Goal: Information Seeking & Learning: Learn about a topic

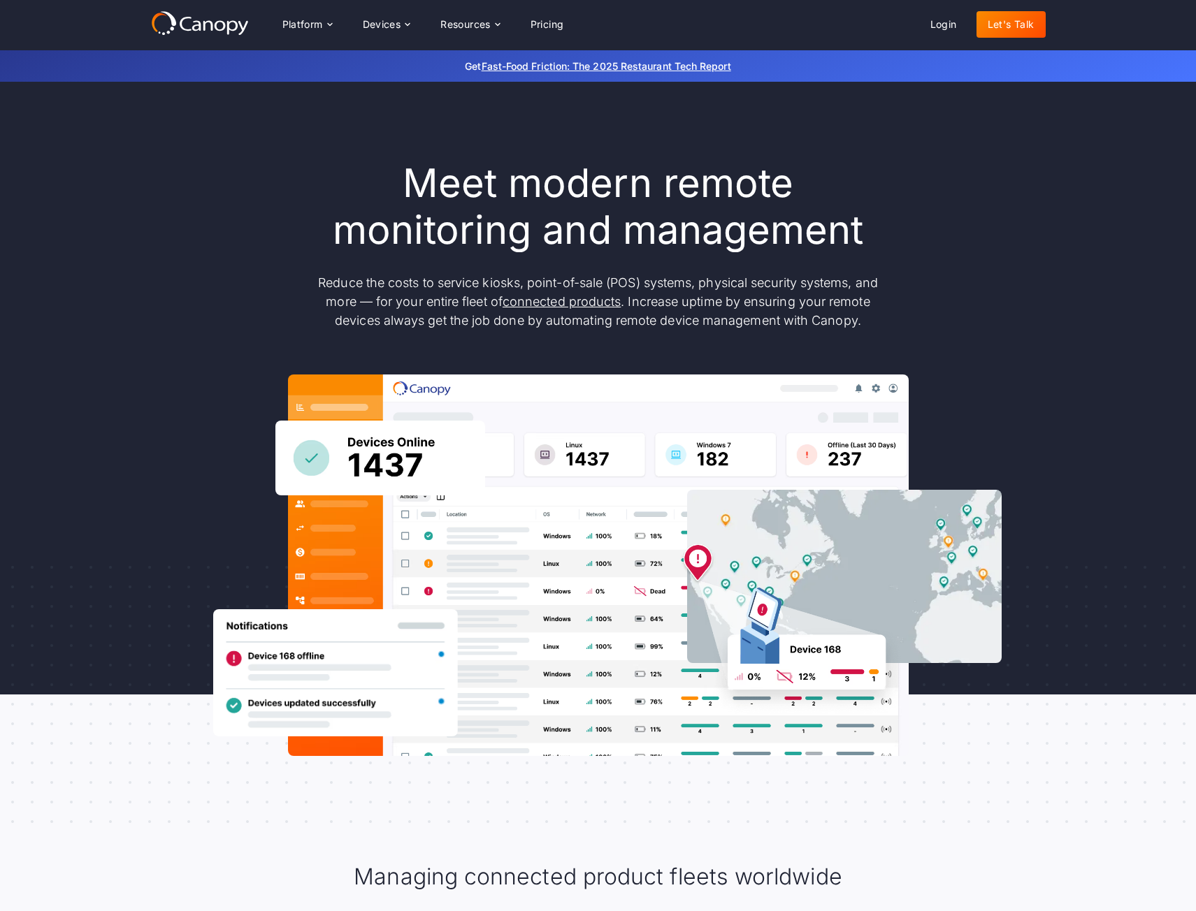
click at [920, 282] on div "Meet modern remote monitoring and management Reduce the costs to service kiosks…" at bounding box center [598, 458] width 895 height 596
click at [370, 24] on div "Devices" at bounding box center [382, 25] width 38 height 10
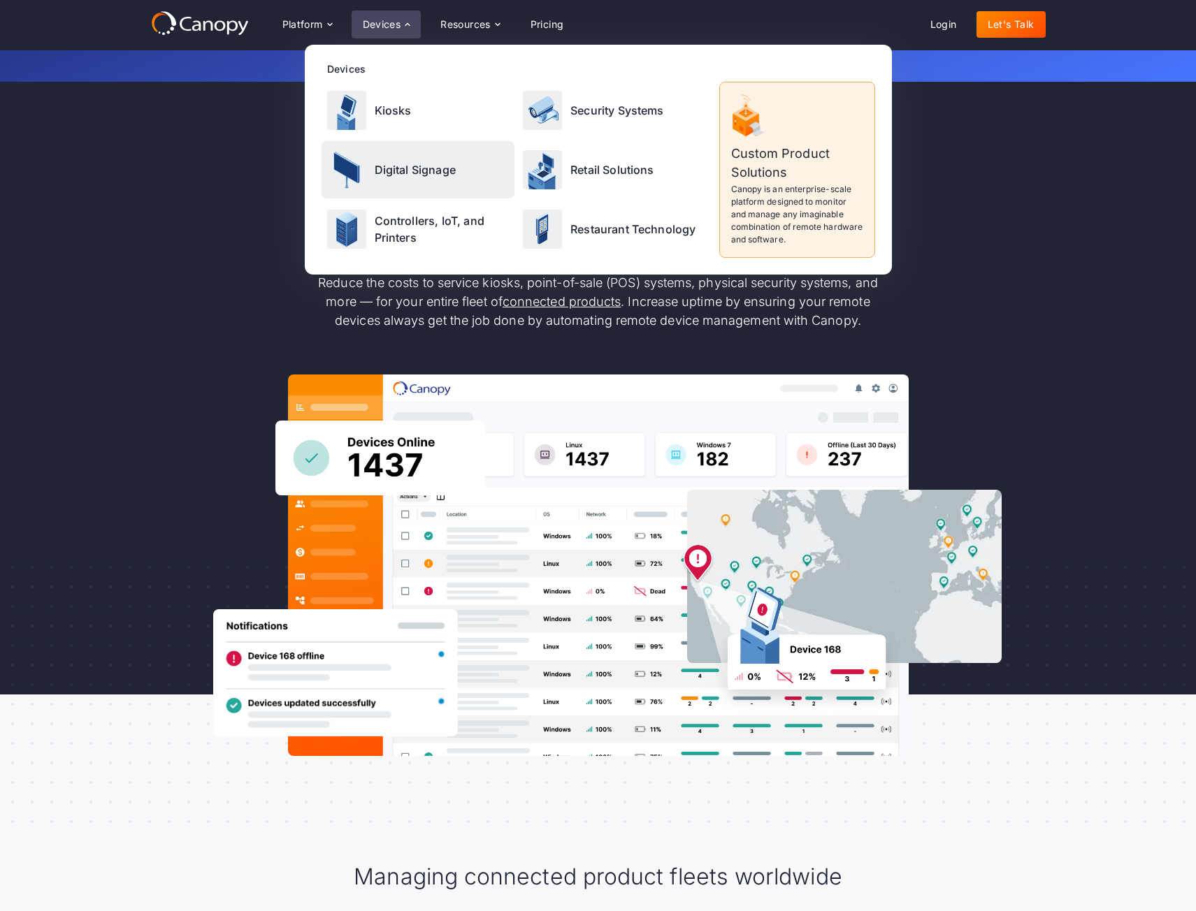
click at [433, 191] on div "Digital Signage" at bounding box center [418, 169] width 194 height 57
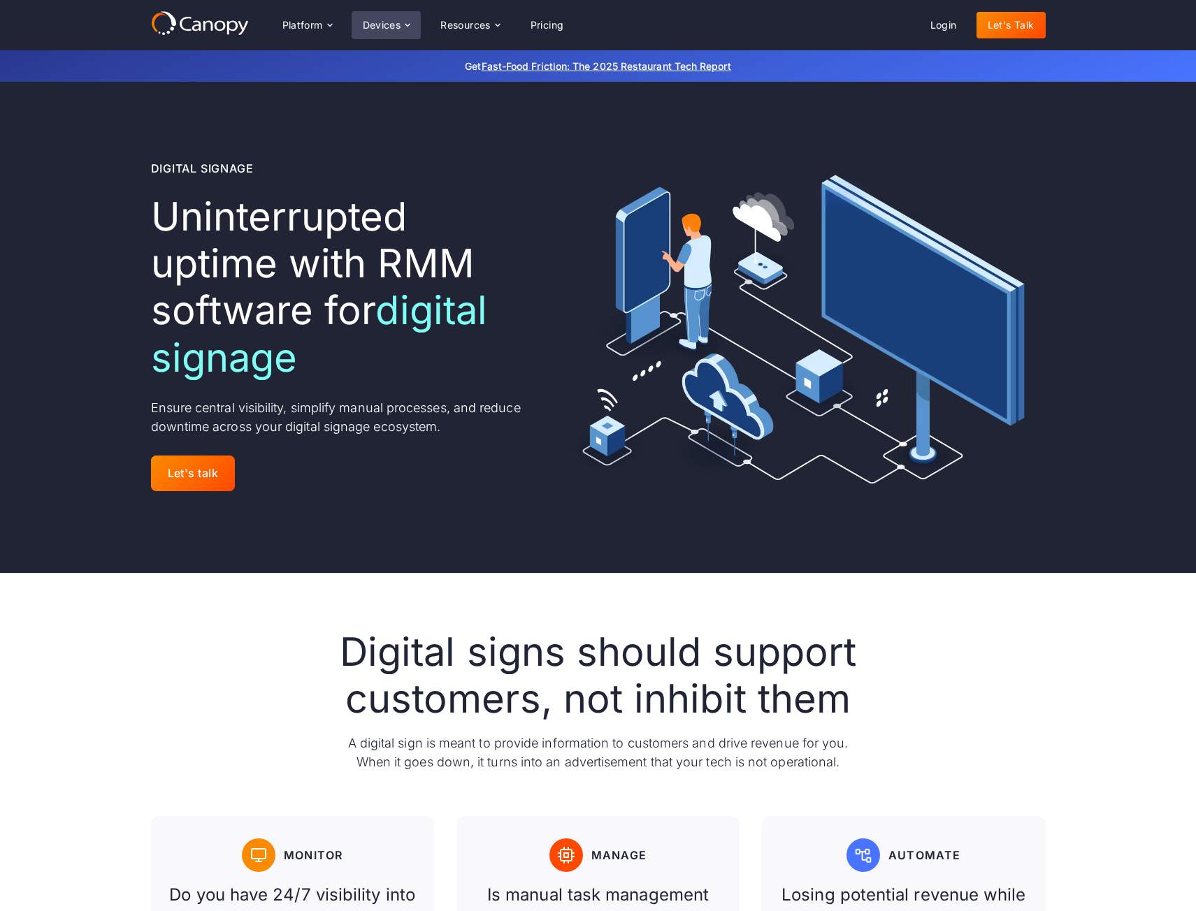
click at [380, 23] on div "Devices" at bounding box center [382, 25] width 38 height 10
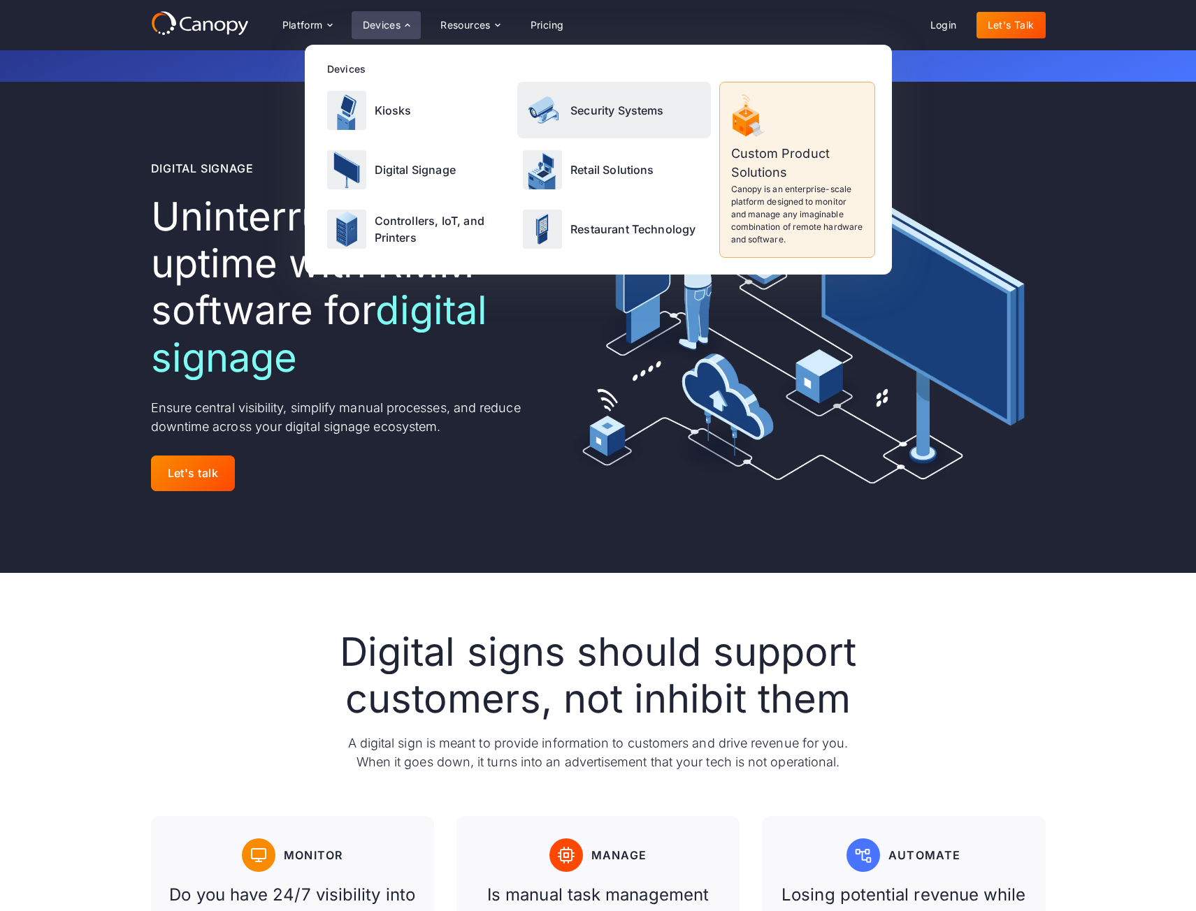
click at [613, 112] on p "Security Systems" at bounding box center [617, 110] width 94 height 17
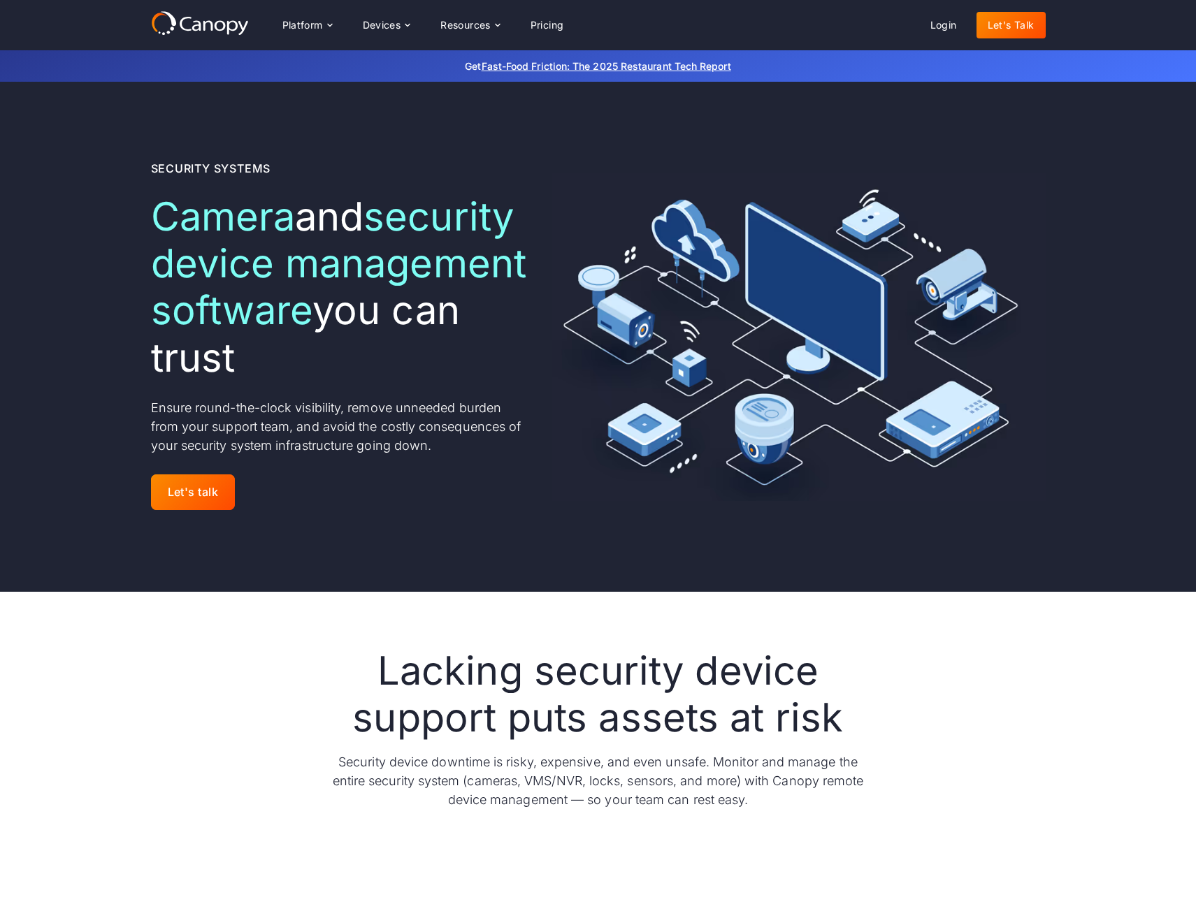
click at [496, 514] on div "Security Systems Camera and security device management software you can trust E…" at bounding box center [340, 337] width 379 height 354
click at [394, 29] on div "Devices" at bounding box center [382, 25] width 38 height 10
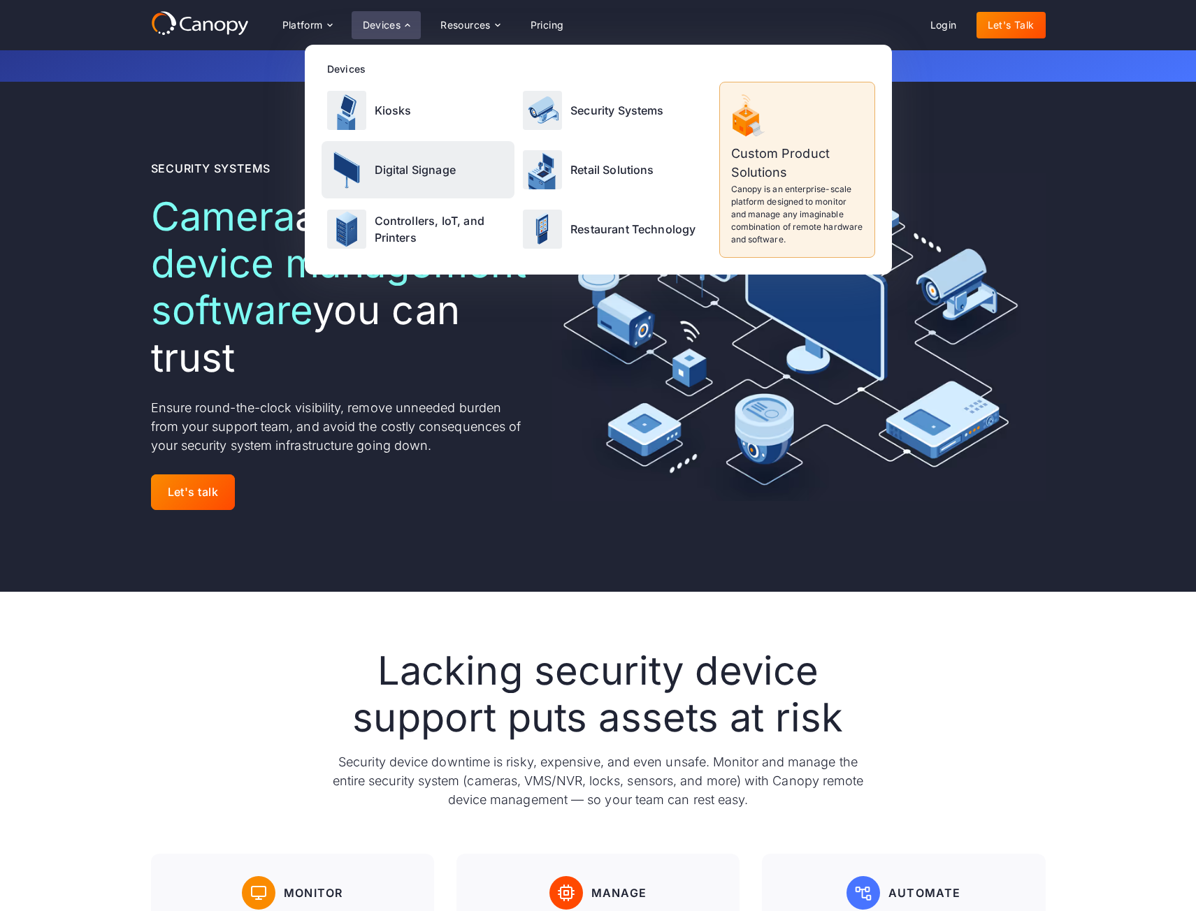
click at [410, 161] on p "Digital Signage" at bounding box center [415, 169] width 81 height 17
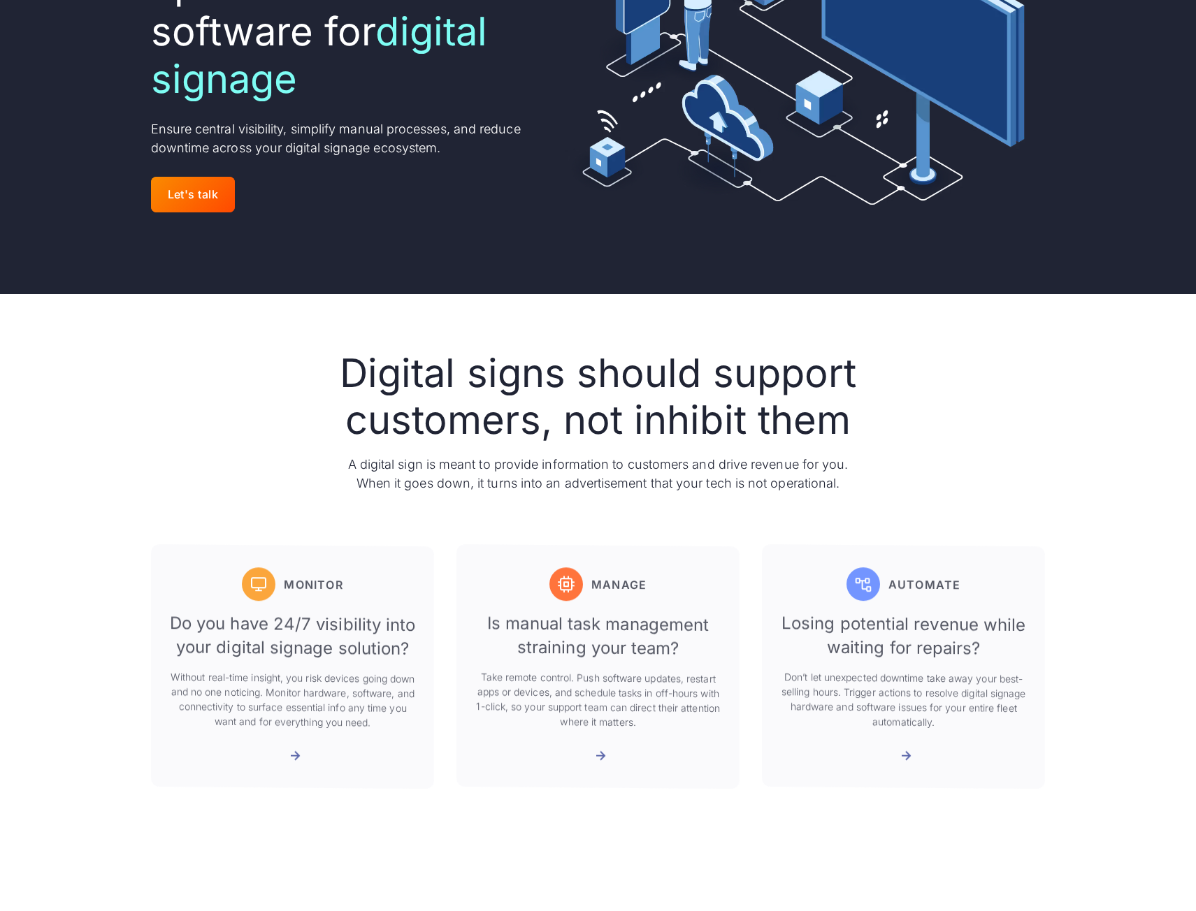
scroll to position [489, 0]
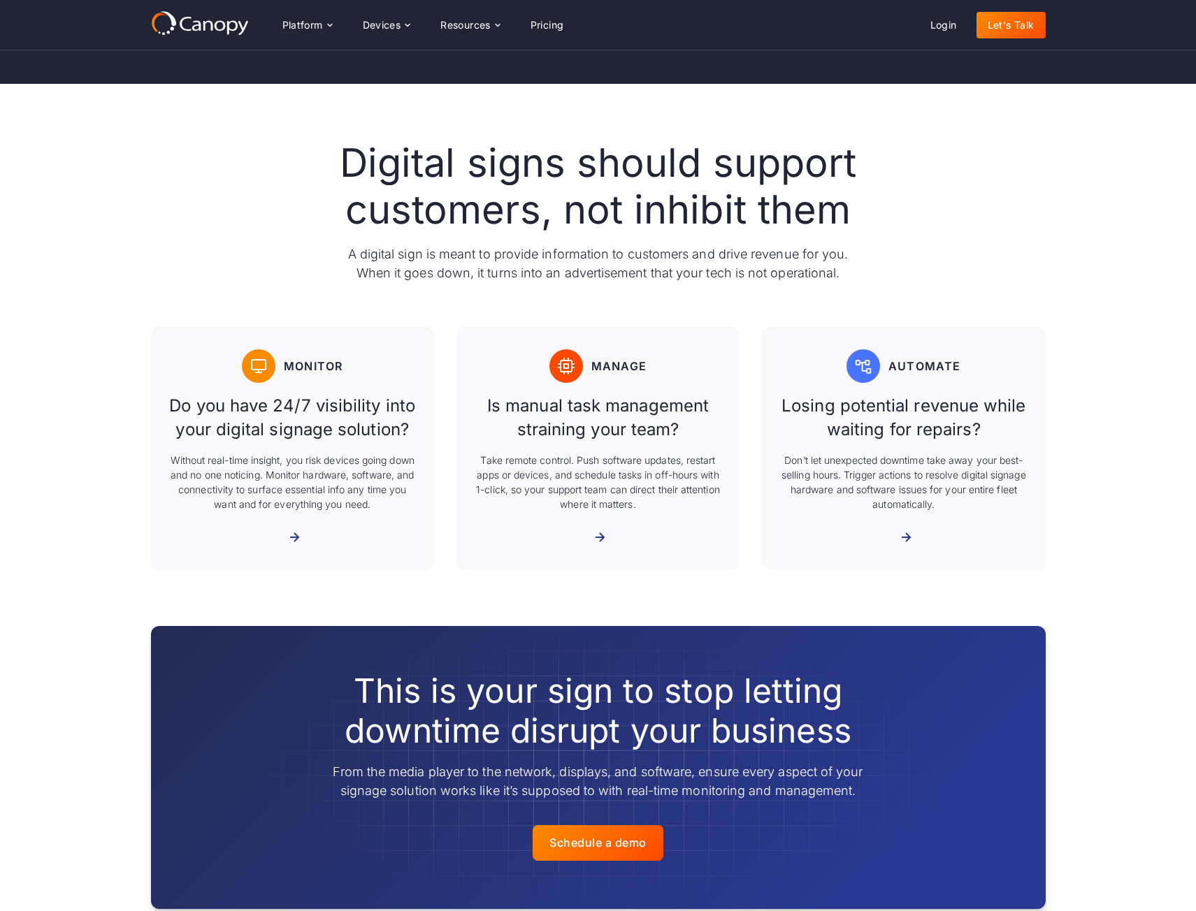
click at [438, 615] on div "Digital signs should support customers, not inhibit them A digital sign is mean…" at bounding box center [598, 355] width 895 height 542
click at [251, 268] on div "Digital signs should support customers, not inhibit them A digital sign is mean…" at bounding box center [598, 355] width 895 height 430
click at [1014, 161] on div "Digital signs should support customers, not inhibit them A digital sign is mean…" at bounding box center [598, 355] width 895 height 430
click at [324, 31] on div "Platform" at bounding box center [307, 25] width 72 height 28
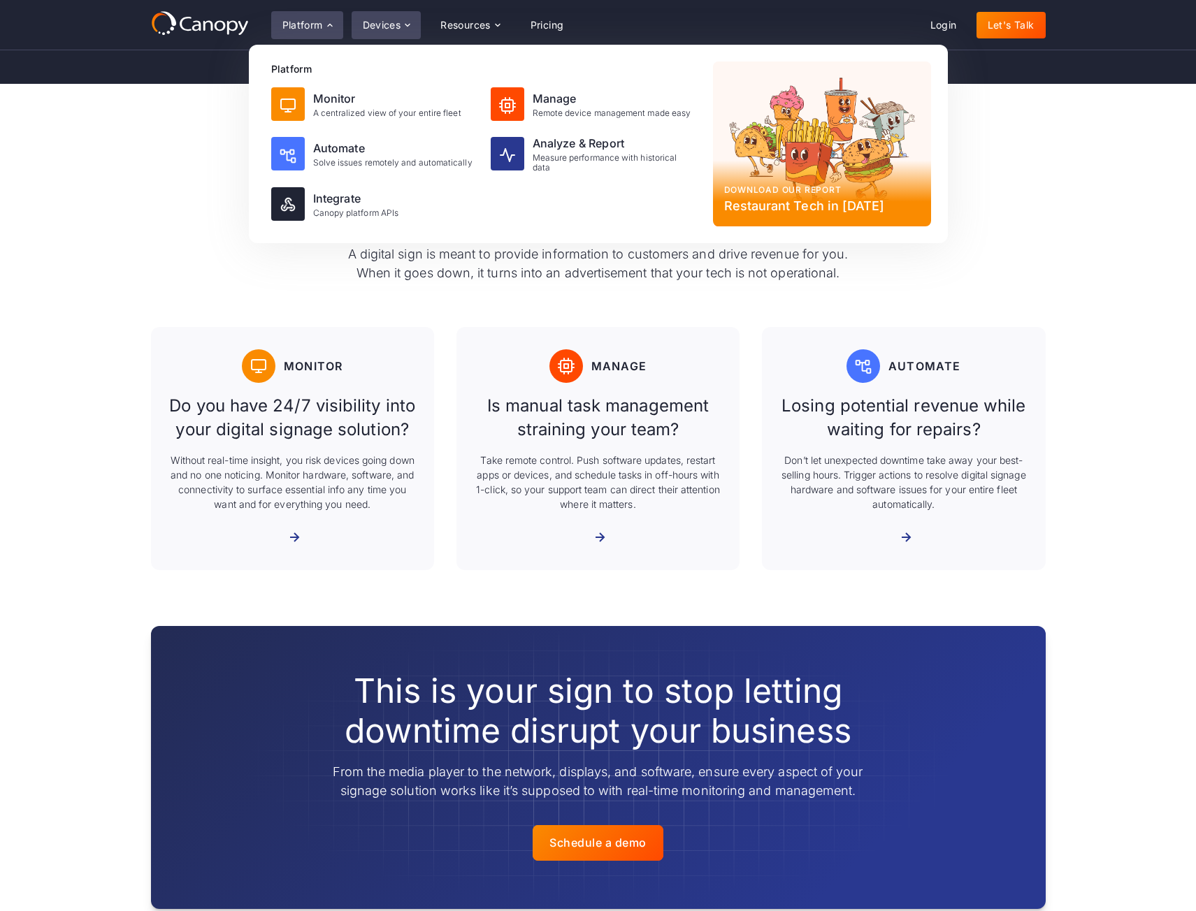
click at [382, 15] on div "Devices" at bounding box center [387, 25] width 70 height 28
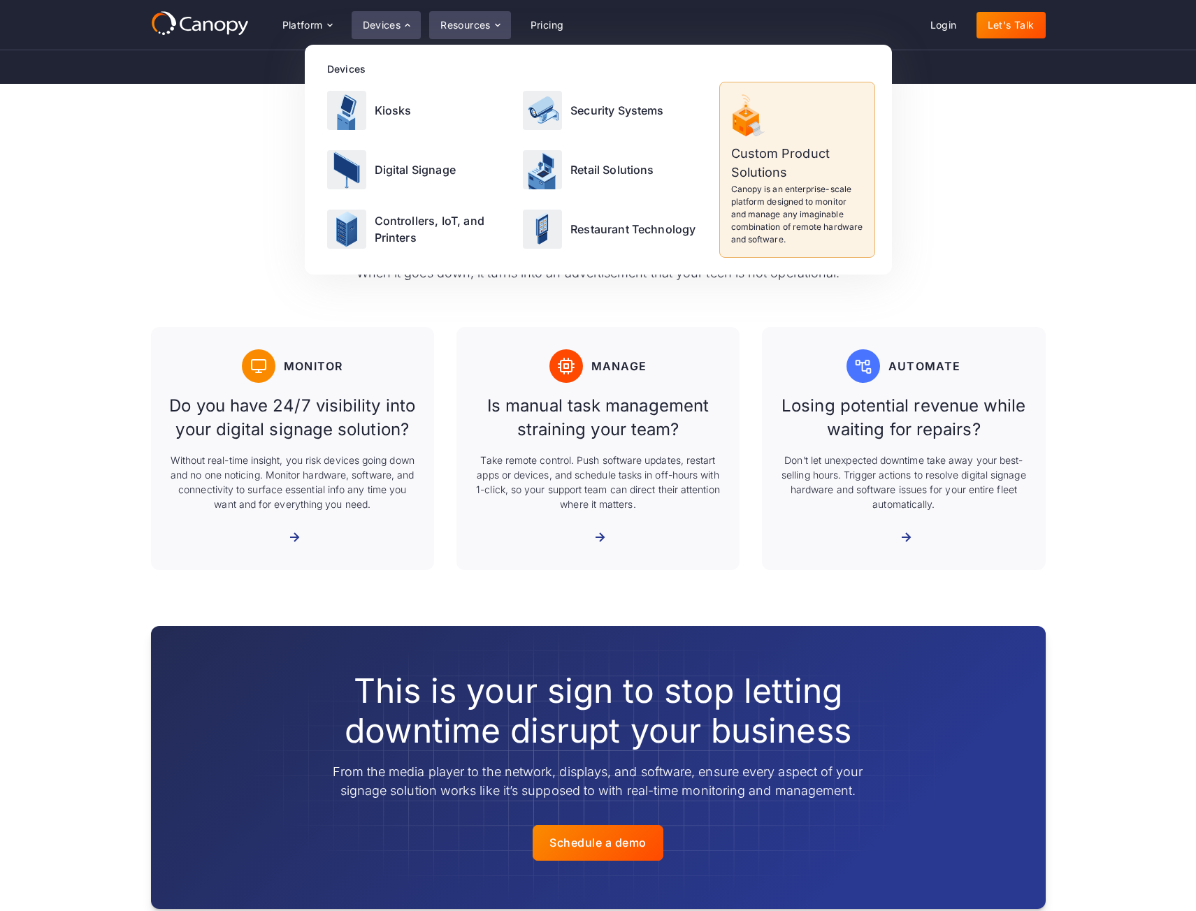
click at [482, 32] on div "Resources" at bounding box center [469, 25] width 81 height 28
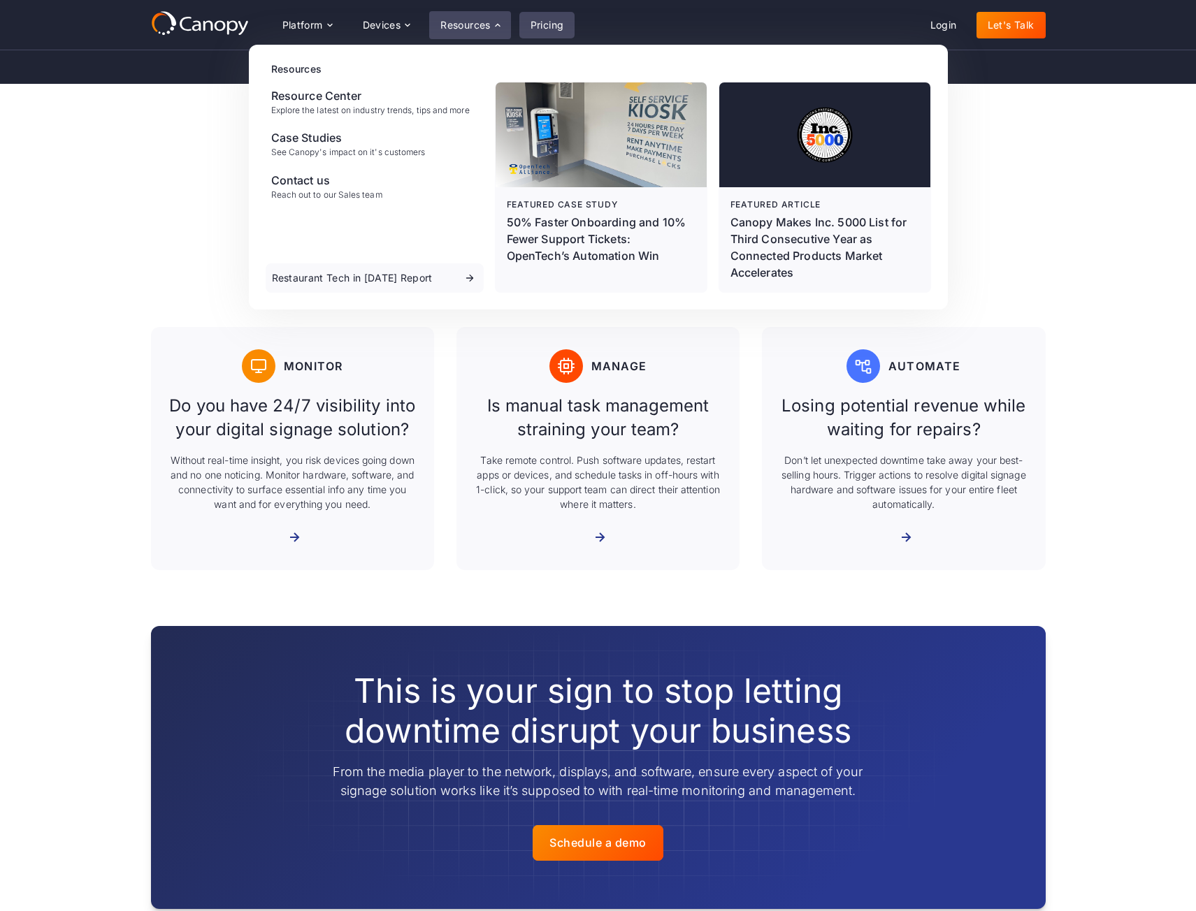
click at [542, 25] on link "Pricing" at bounding box center [547, 25] width 56 height 27
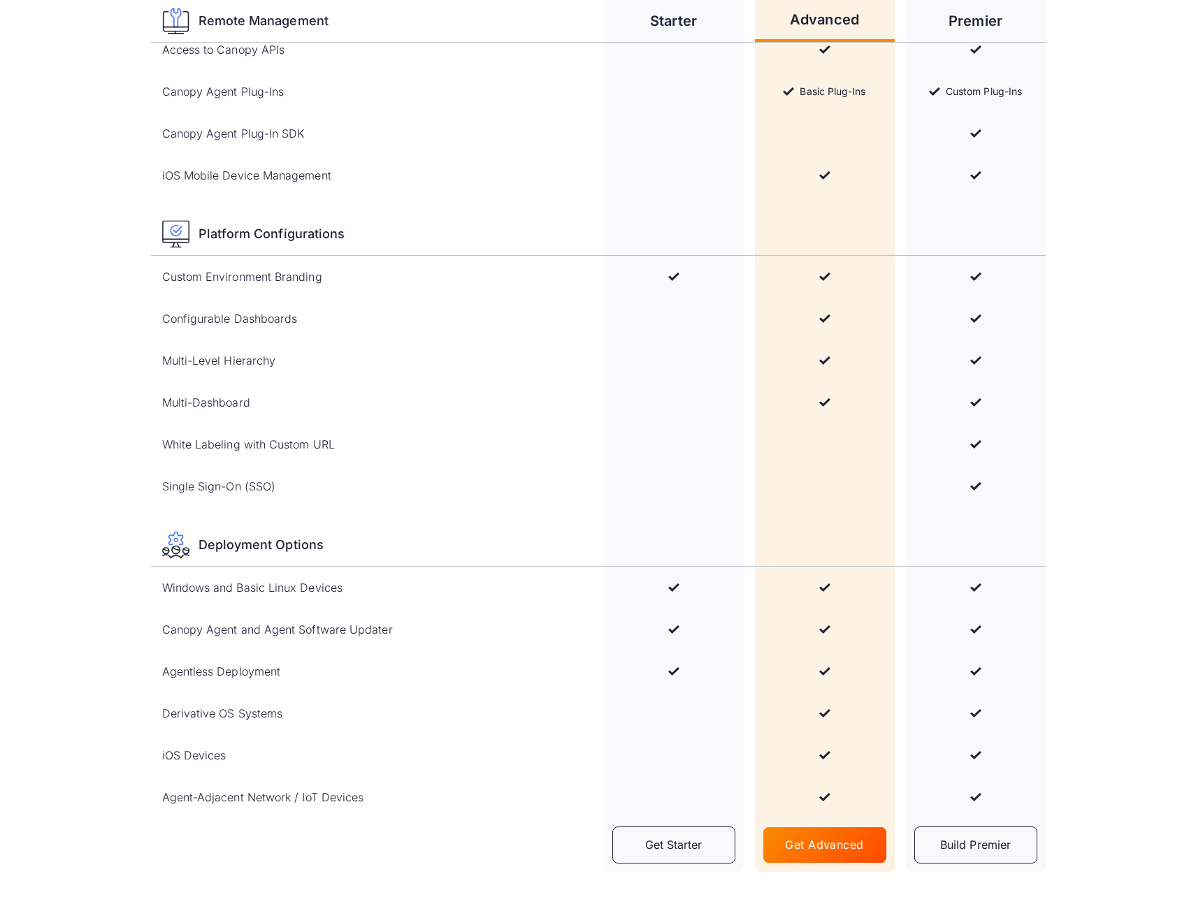
scroll to position [1747, 0]
